Goal: Information Seeking & Learning: Learn about a topic

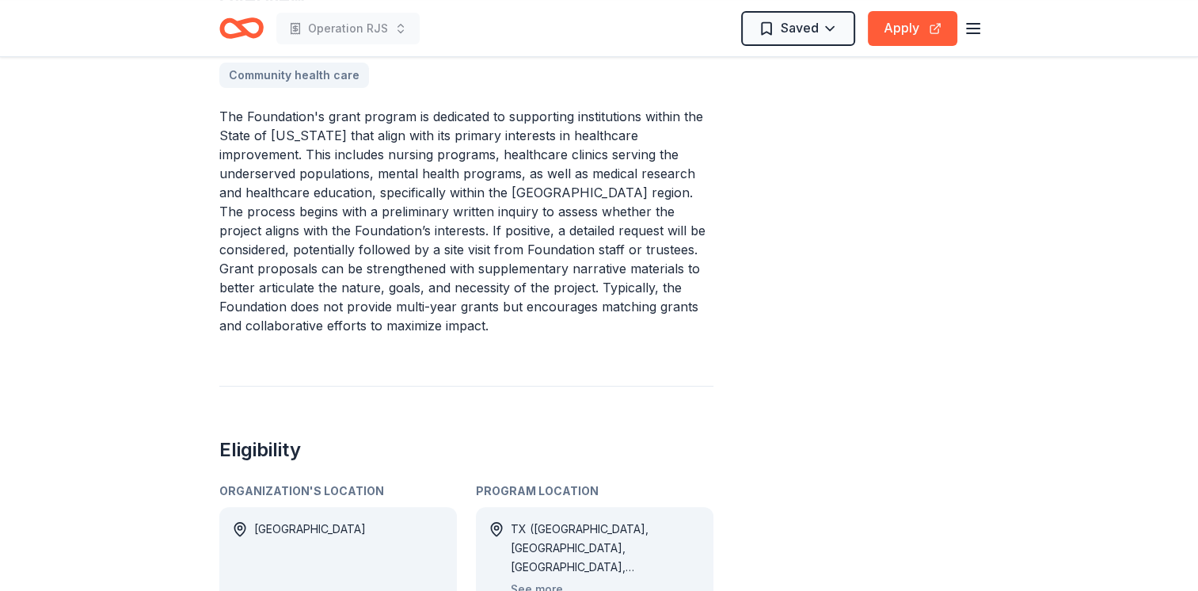
scroll to position [554, 0]
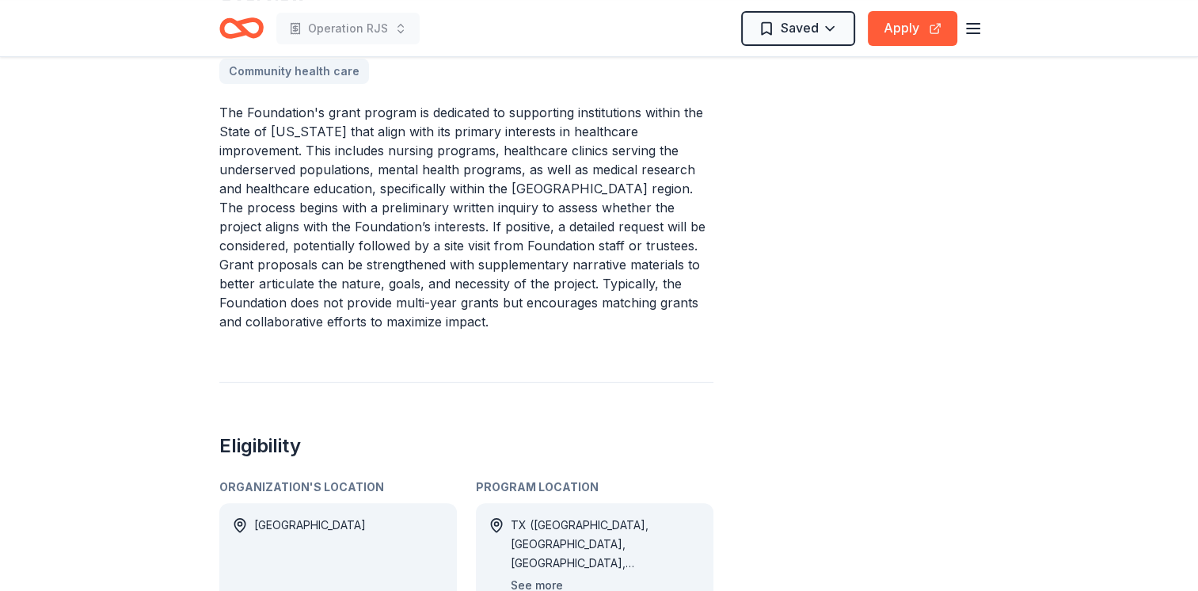
click at [551, 576] on button "See more" at bounding box center [537, 585] width 52 height 19
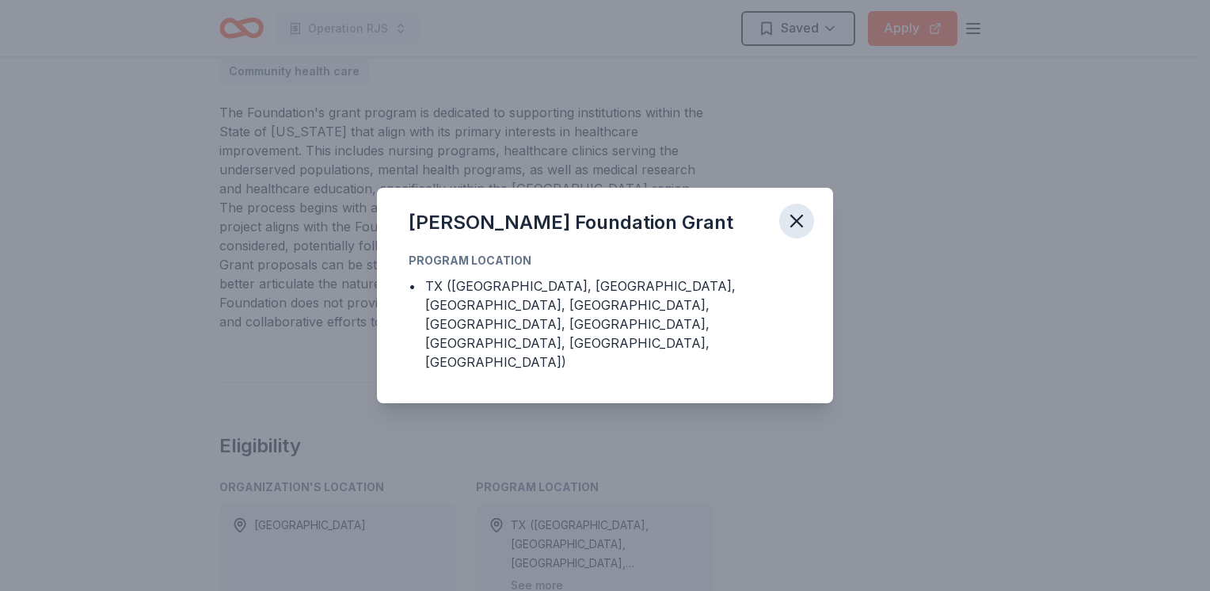
click at [801, 232] on icon "button" at bounding box center [797, 221] width 22 height 22
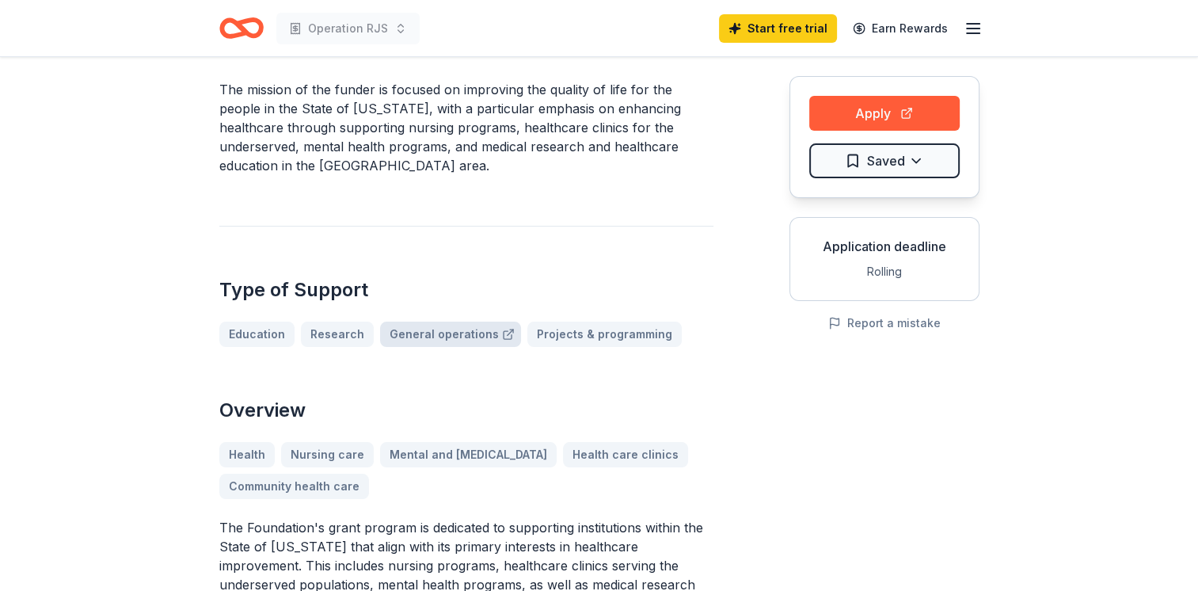
scroll to position [158, 0]
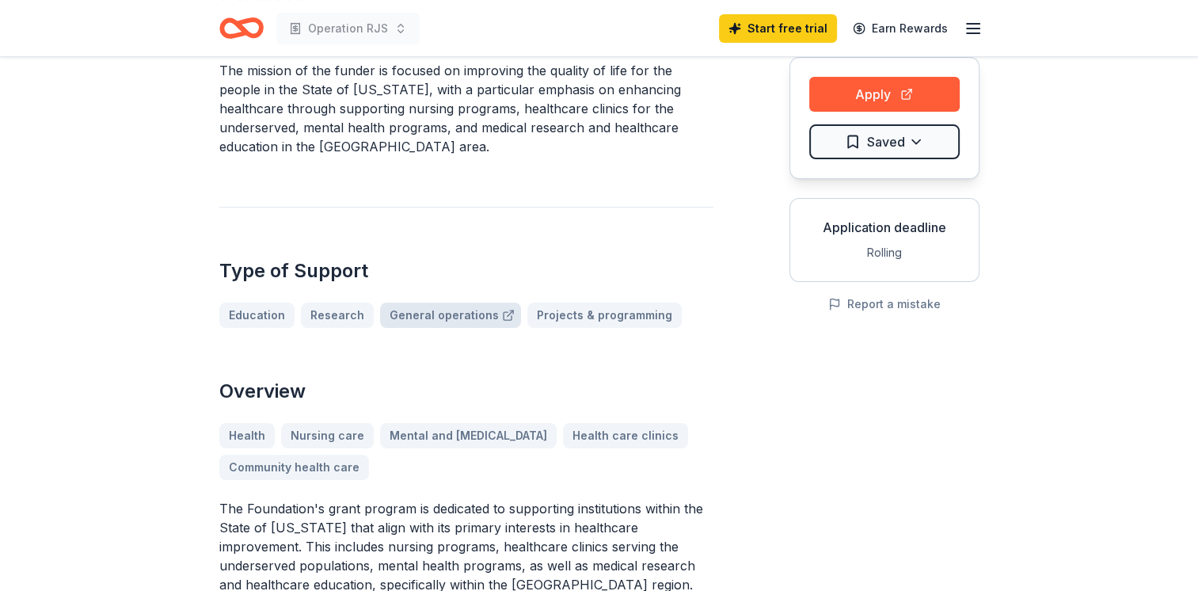
click at [422, 303] on link "General operations" at bounding box center [450, 315] width 141 height 25
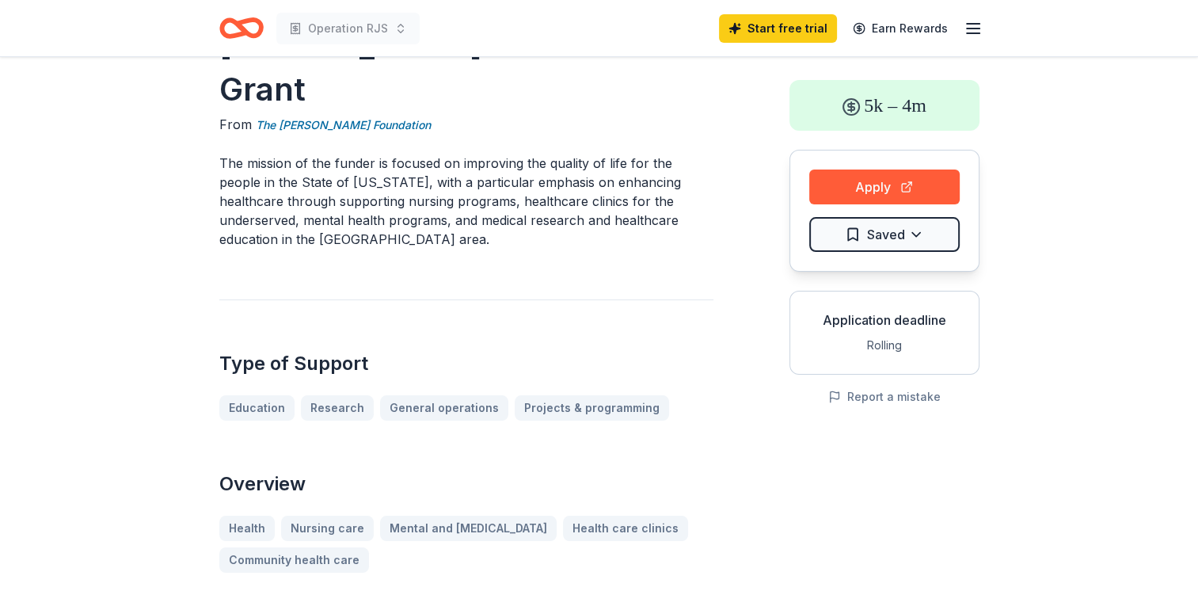
scroll to position [0, 0]
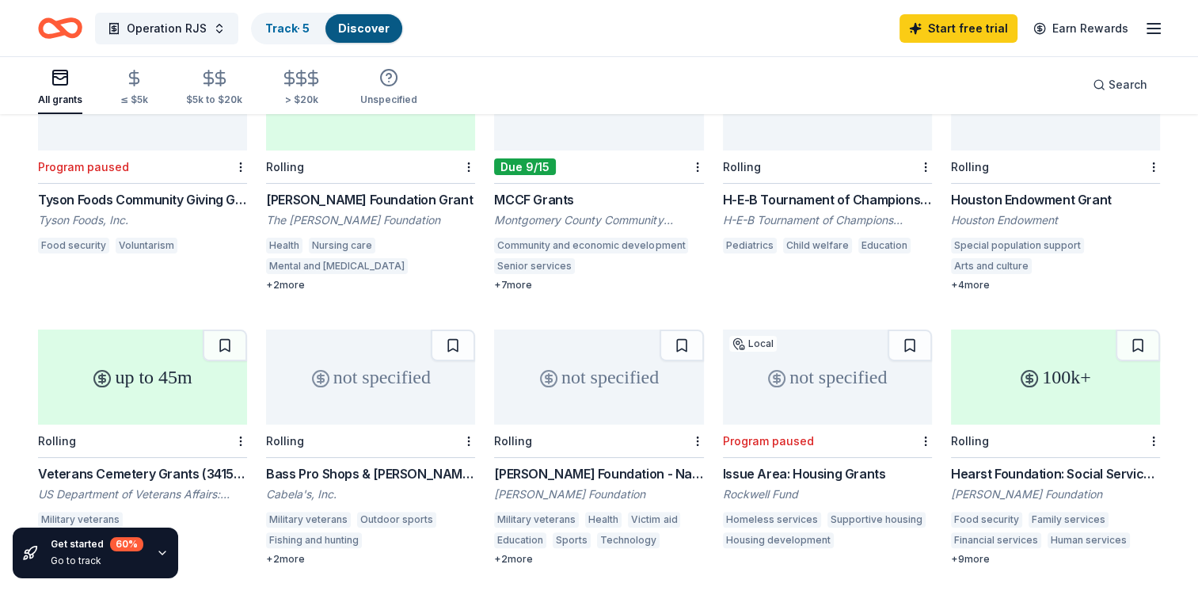
scroll to position [310, 0]
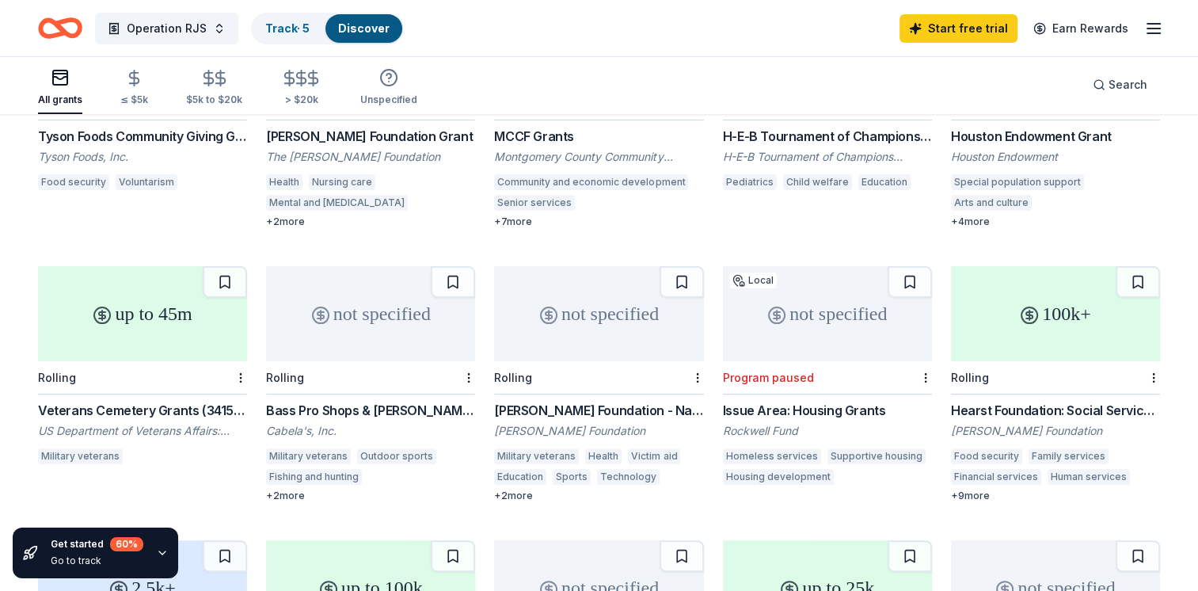
click at [622, 401] on div "[PERSON_NAME] Foundation - Nationwide Grants" at bounding box center [598, 410] width 209 height 19
click at [849, 401] on div "Issue Area: Housing Grants" at bounding box center [827, 410] width 209 height 19
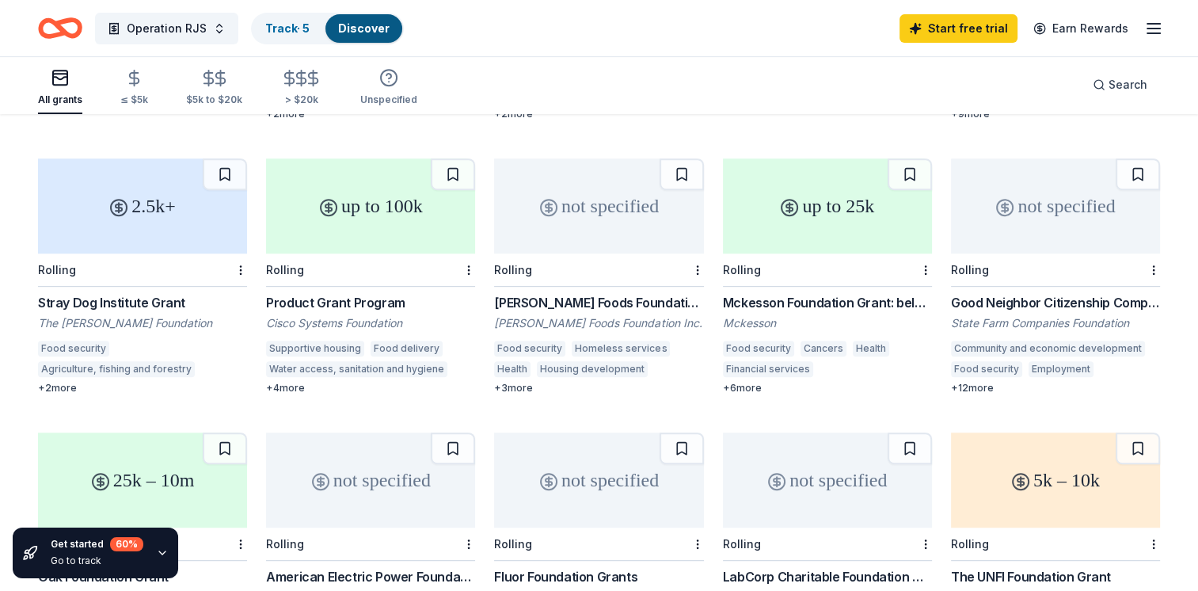
scroll to position [0, 0]
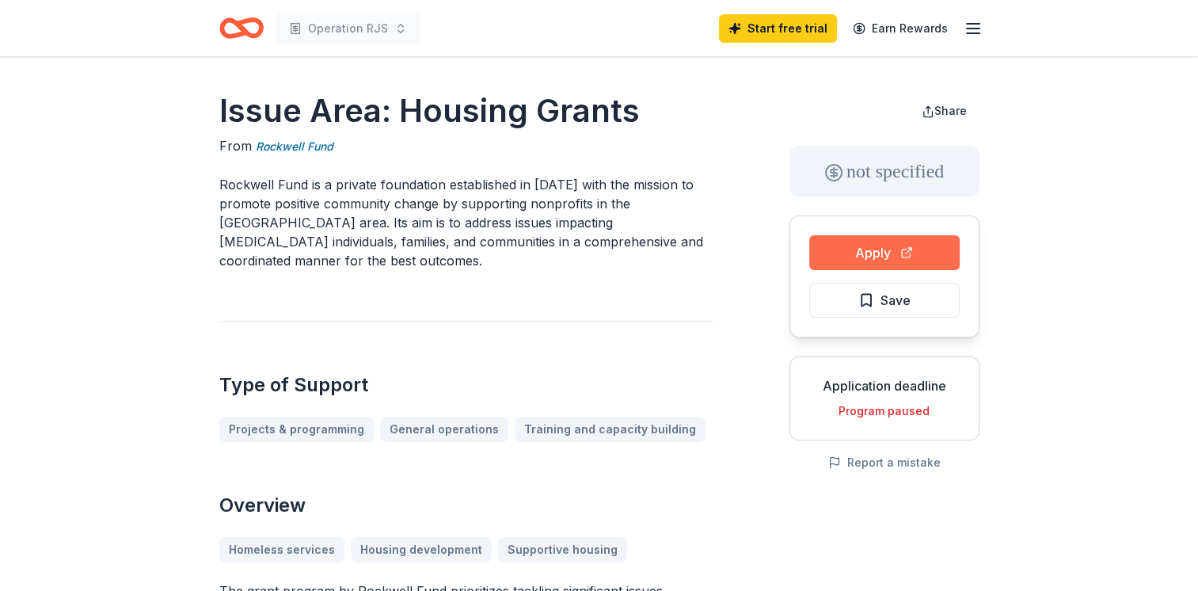
click at [868, 241] on button "Apply" at bounding box center [884, 252] width 150 height 35
